Goal: Navigation & Orientation: Find specific page/section

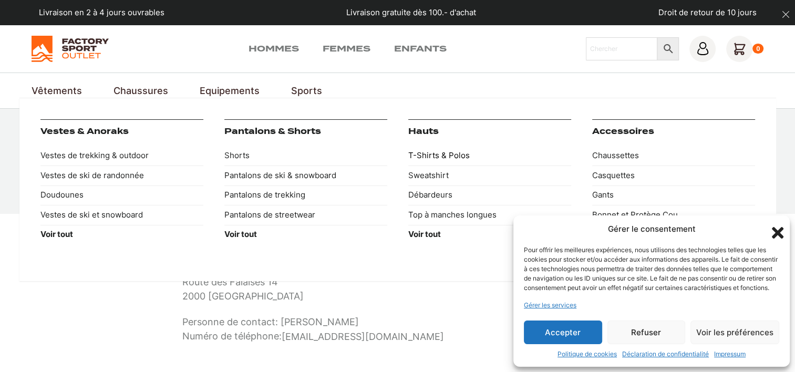
click at [433, 156] on link "T-Shirts & Polos" at bounding box center [489, 156] width 163 height 20
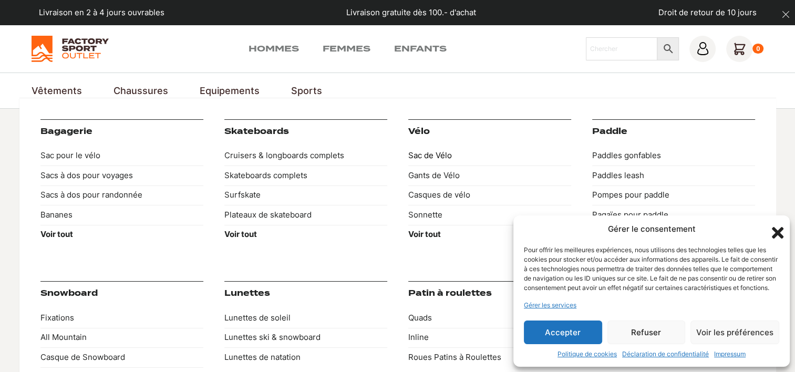
click at [446, 156] on link "Sac de Vélo" at bounding box center [489, 156] width 163 height 20
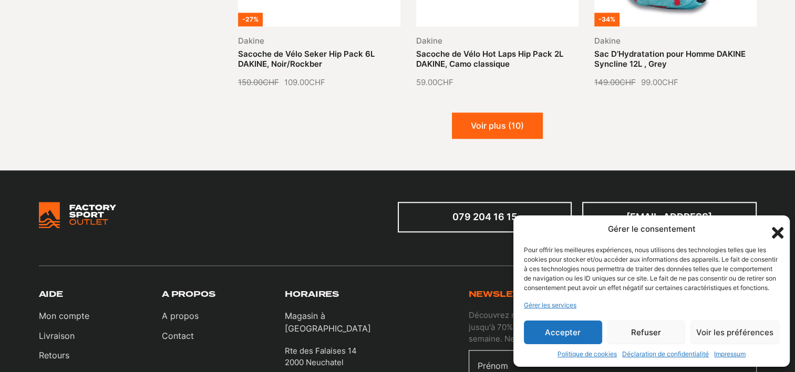
scroll to position [998, 0]
